Goal: Navigation & Orientation: Find specific page/section

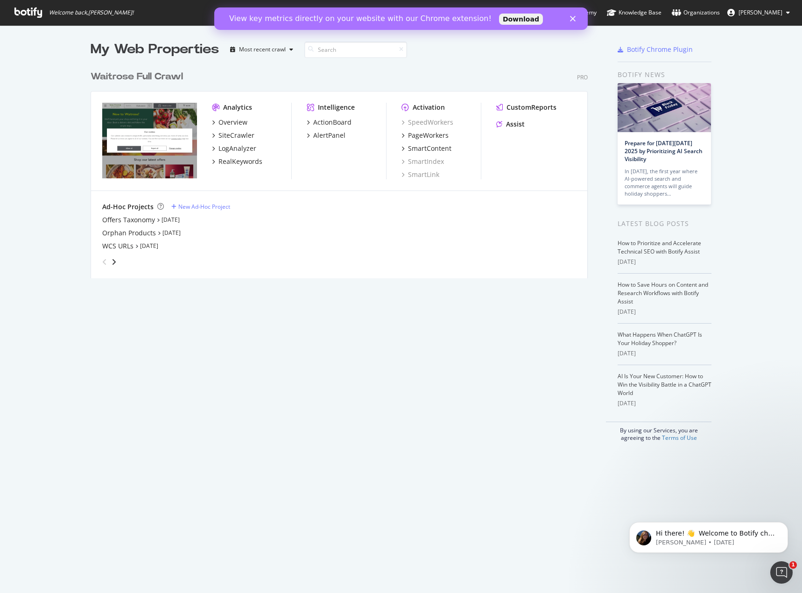
click at [574, 22] on div "View key metrics directly on your website with our Chrome extension! Download" at bounding box center [401, 18] width 374 height 15
click at [573, 21] on icon "Close" at bounding box center [573, 19] width 6 height 6
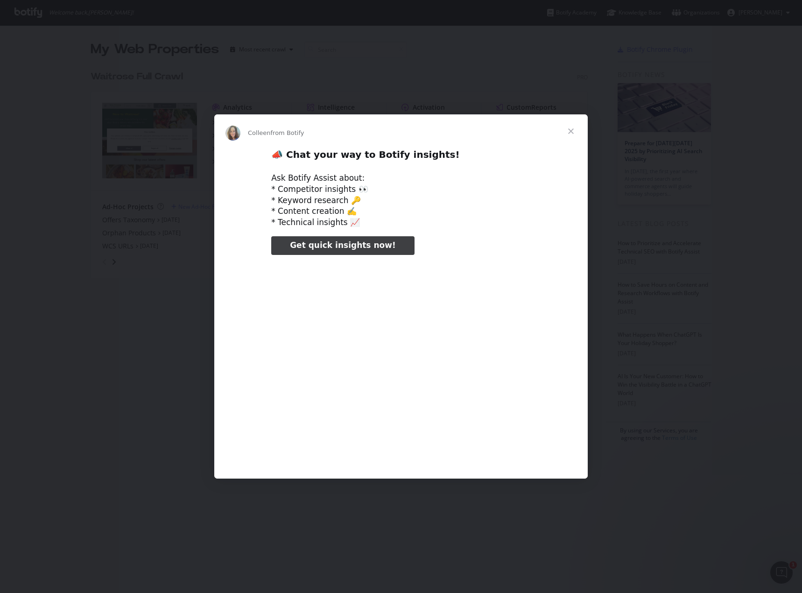
click at [570, 136] on span "Close" at bounding box center [571, 131] width 34 height 34
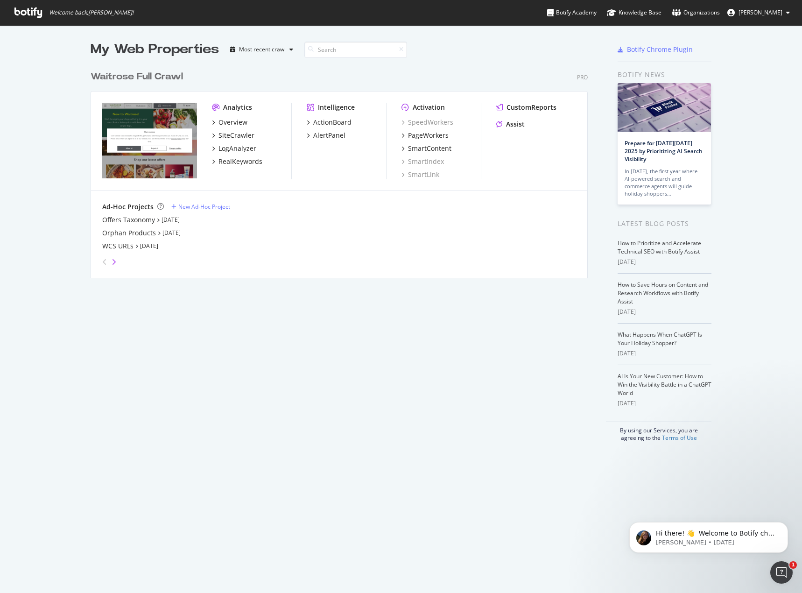
click at [112, 265] on icon "angle-right" at bounding box center [114, 261] width 5 height 7
click at [102, 262] on icon "angle-left" at bounding box center [104, 261] width 5 height 7
click at [113, 261] on icon "angle-right" at bounding box center [114, 261] width 5 height 7
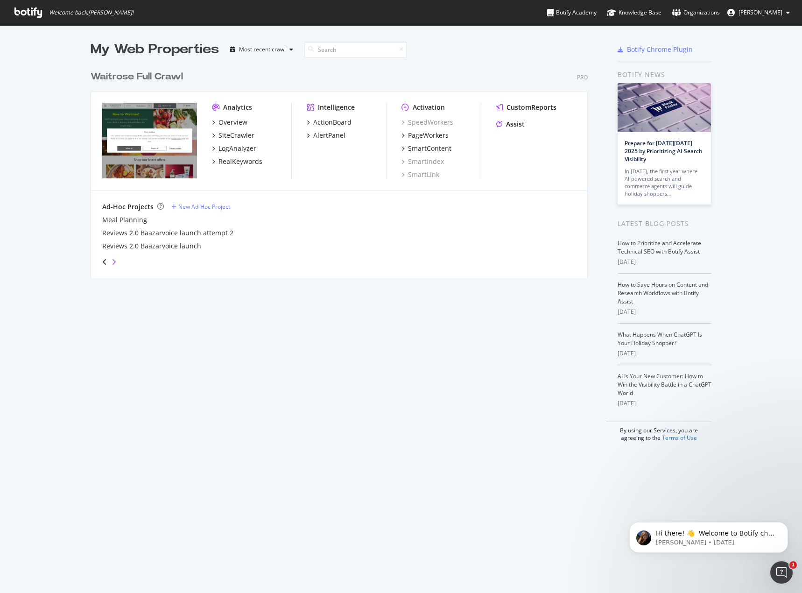
click at [113, 261] on icon "angle-right" at bounding box center [114, 261] width 5 height 7
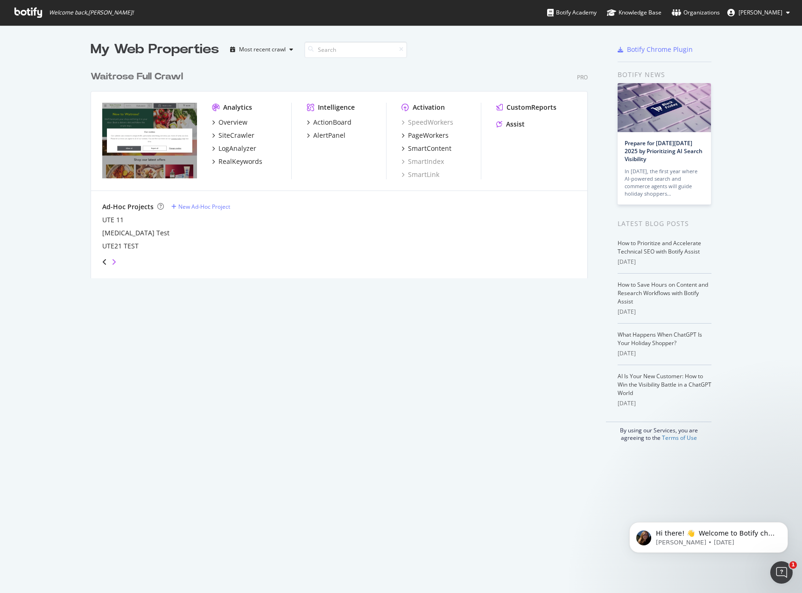
click at [113, 261] on icon "angle-right" at bounding box center [114, 261] width 5 height 7
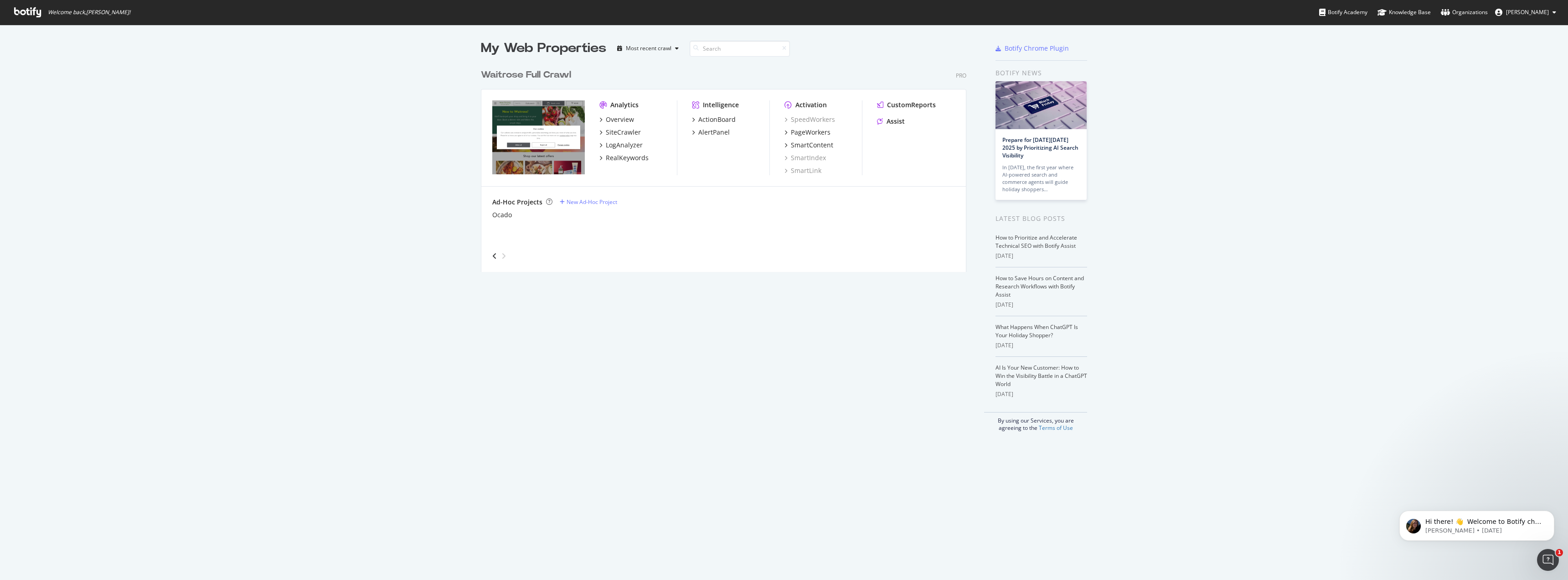
scroll to position [573, 1554]
